Goal: Information Seeking & Learning: Check status

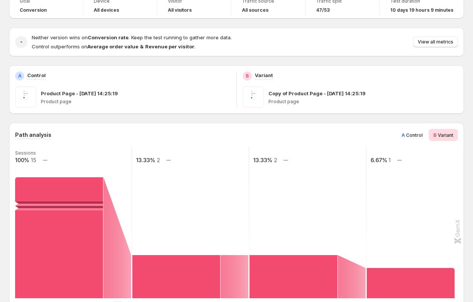
scroll to position [120, 0]
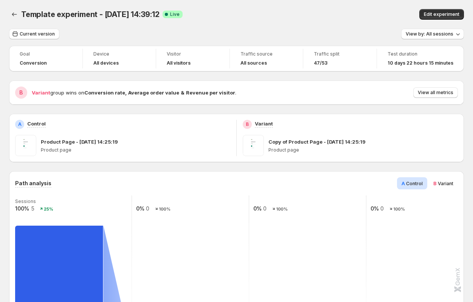
click at [213, 26] on div "Template experiment - [DATE] 14:39:12. This page is ready Template experiment -…" at bounding box center [236, 14] width 455 height 29
